Goal: Navigation & Orientation: Go to known website

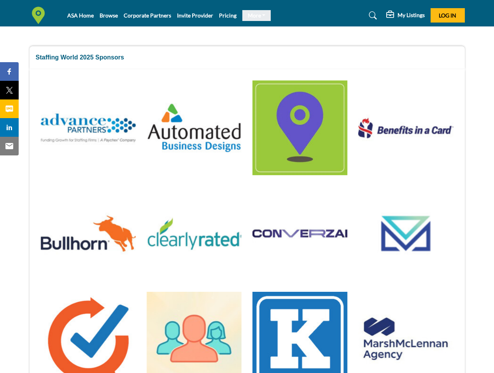
click at [253, 16] on link "More" at bounding box center [256, 15] width 29 height 11
click at [447, 15] on span "Log In" at bounding box center [446, 15] width 17 height 7
click at [9, 72] on span "Share" at bounding box center [13, 71] width 22 height 9
click at [9, 90] on span "Tweet" at bounding box center [13, 90] width 22 height 9
click at [9, 109] on span "Share" at bounding box center [13, 108] width 22 height 9
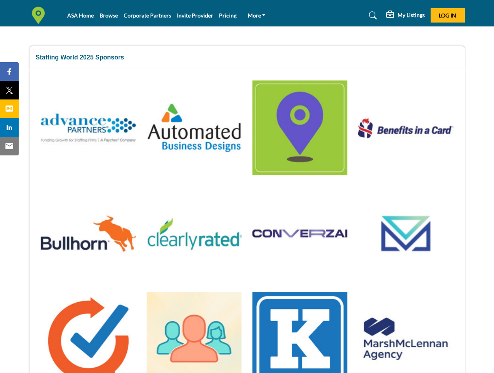
click at [9, 127] on span "Share" at bounding box center [13, 127] width 22 height 9
click at [9, 146] on span "Email" at bounding box center [12, 145] width 21 height 9
